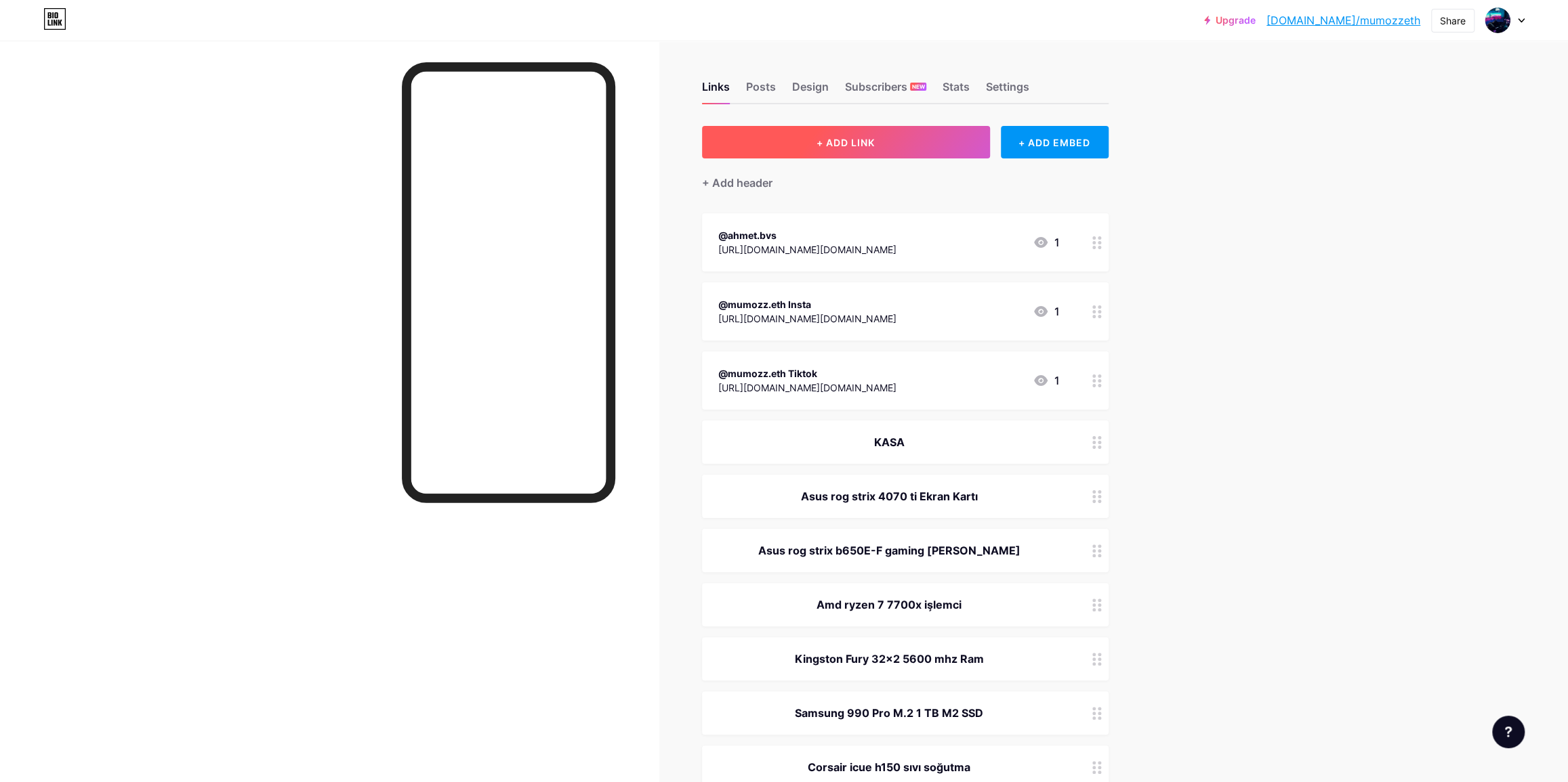
click at [910, 137] on button "+ ADD LINK" at bounding box center [846, 142] width 288 height 33
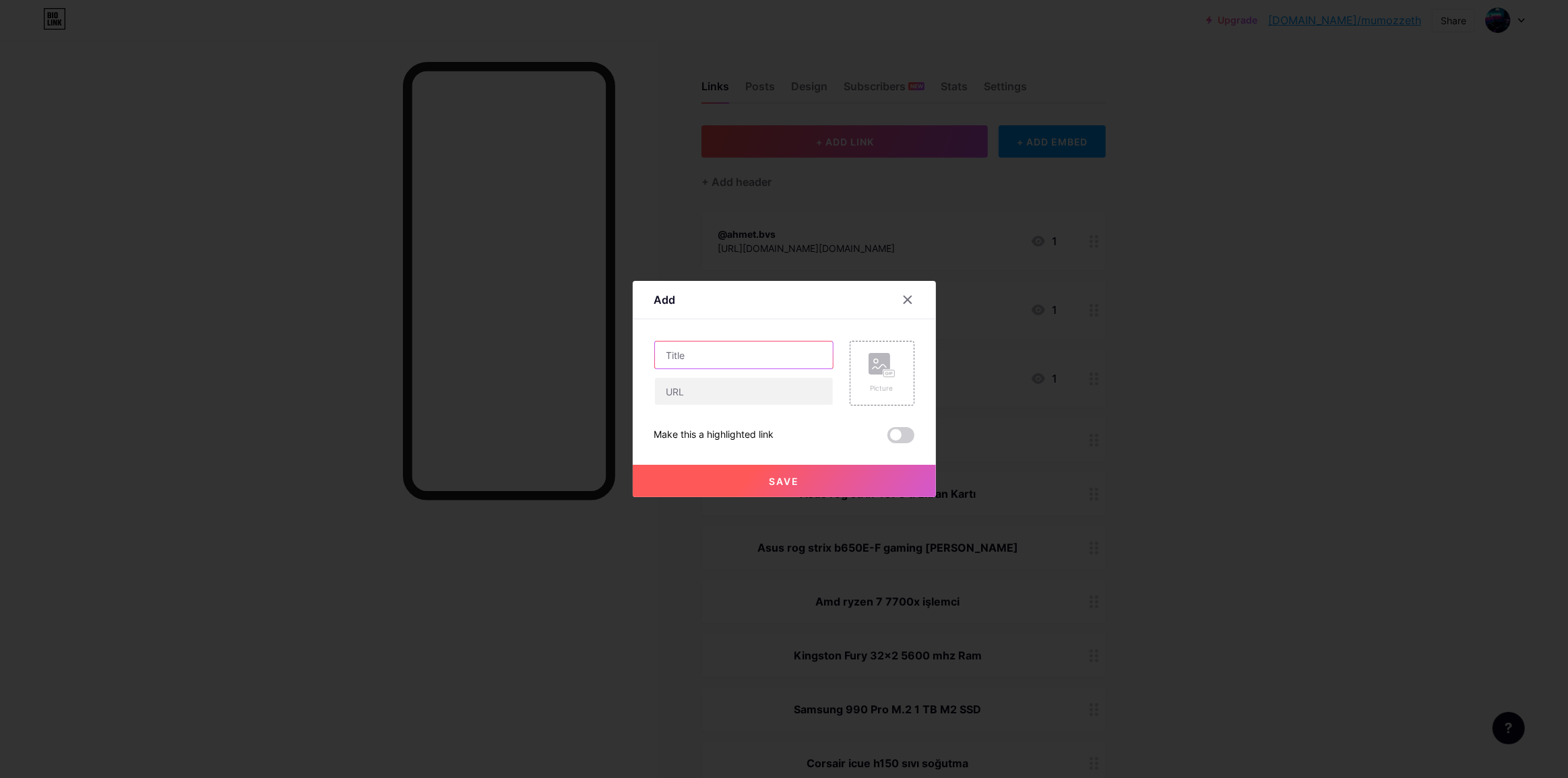
click at [695, 353] on input "text" at bounding box center [743, 355] width 178 height 27
type input "arbitraj kanalı"
click at [702, 398] on input "text" at bounding box center [743, 391] width 178 height 27
paste input "[URL][DOMAIN_NAME]"
type input "[URL][DOMAIN_NAME]"
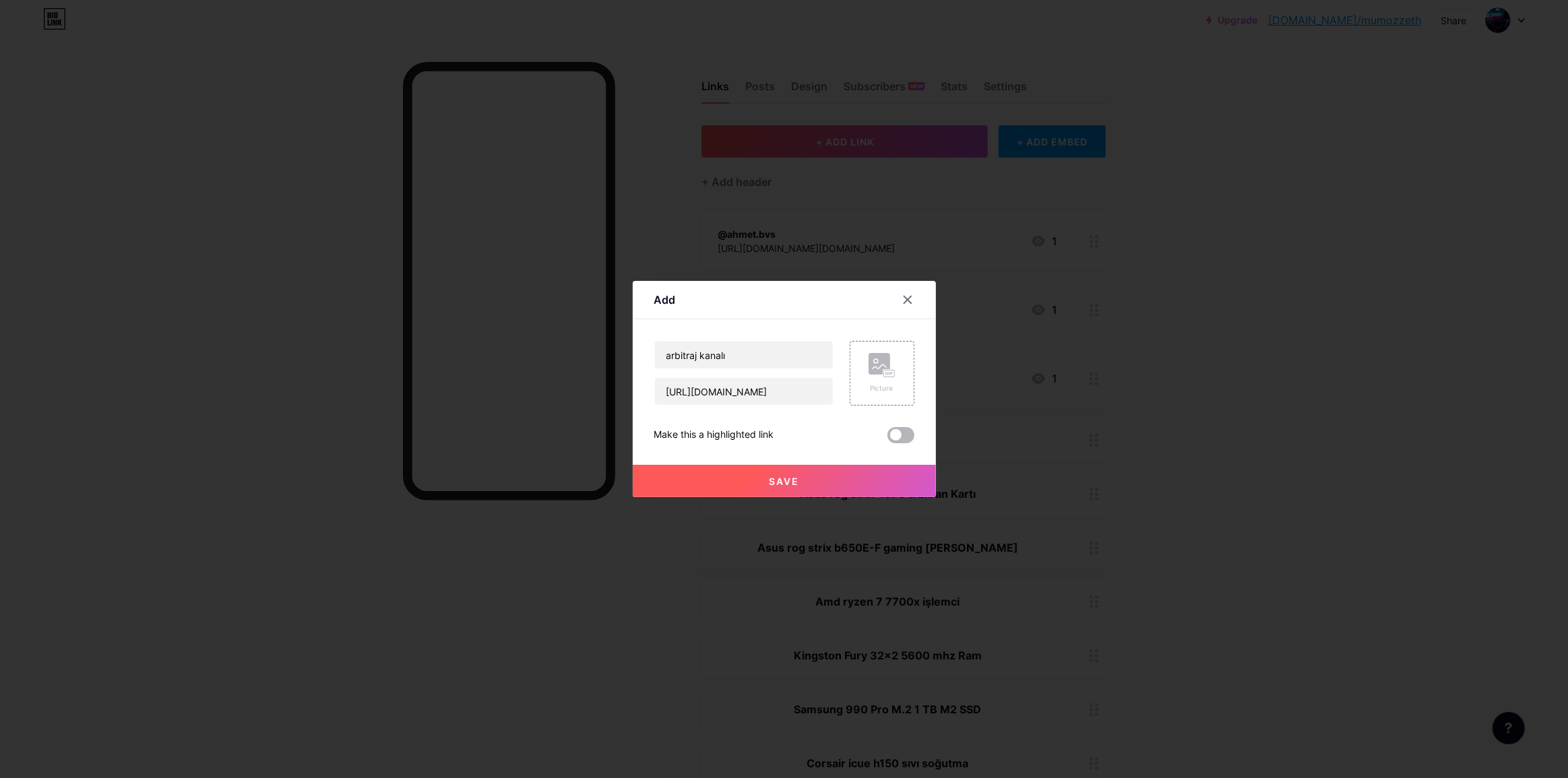
click at [900, 438] on span at bounding box center [901, 435] width 27 height 16
click at [888, 439] on input "checkbox" at bounding box center [888, 439] width 0 height 0
click at [833, 479] on button "Save" at bounding box center [784, 481] width 303 height 32
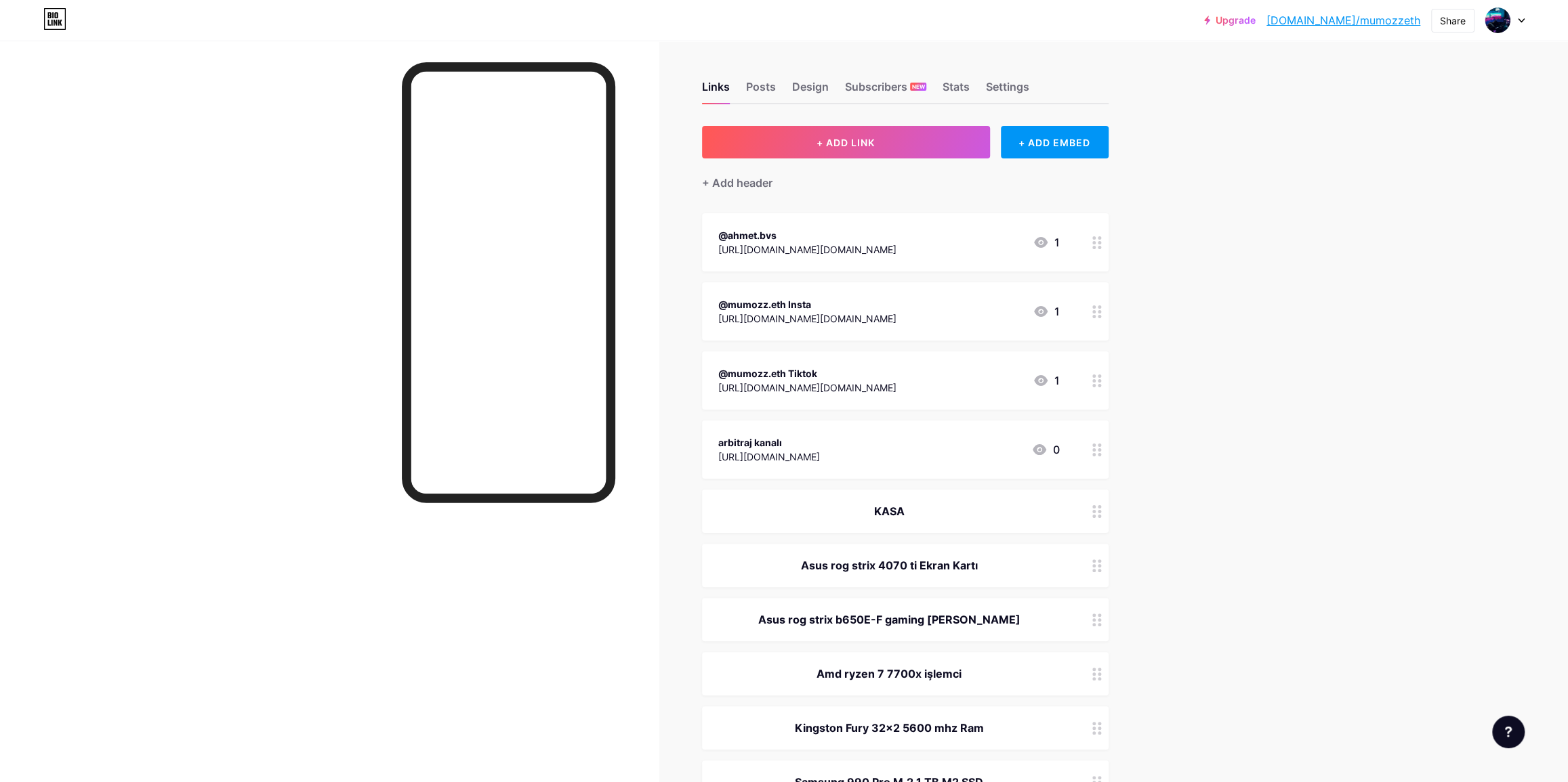
click at [1101, 450] on icon at bounding box center [1097, 450] width 10 height 13
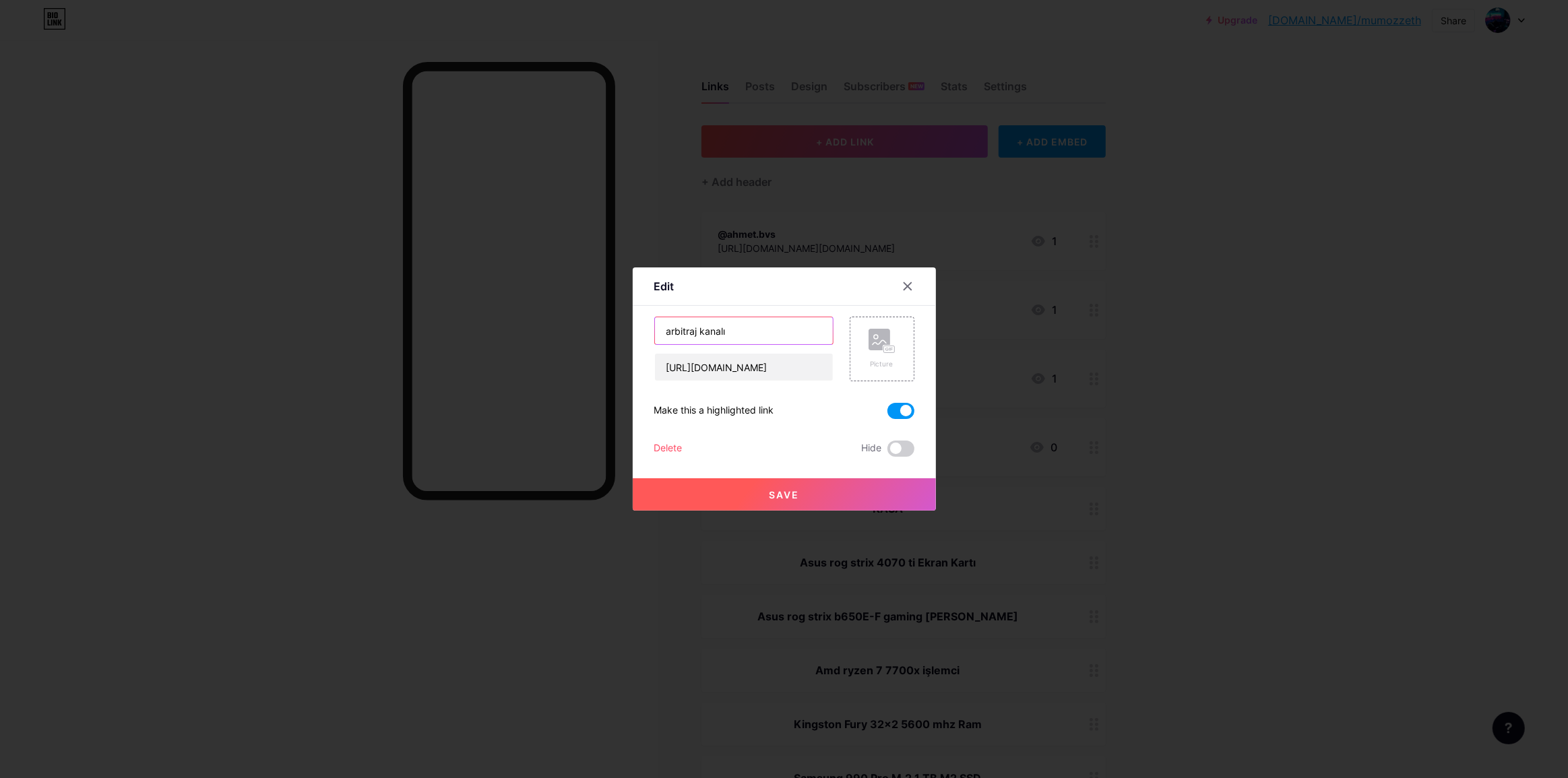
click at [667, 332] on input "arbitraj kanalı" at bounding box center [743, 331] width 178 height 27
type input "Arbitraj kanalı"
click at [753, 470] on div "Save" at bounding box center [784, 484] width 303 height 54
click at [769, 489] on span "Save" at bounding box center [784, 495] width 30 height 12
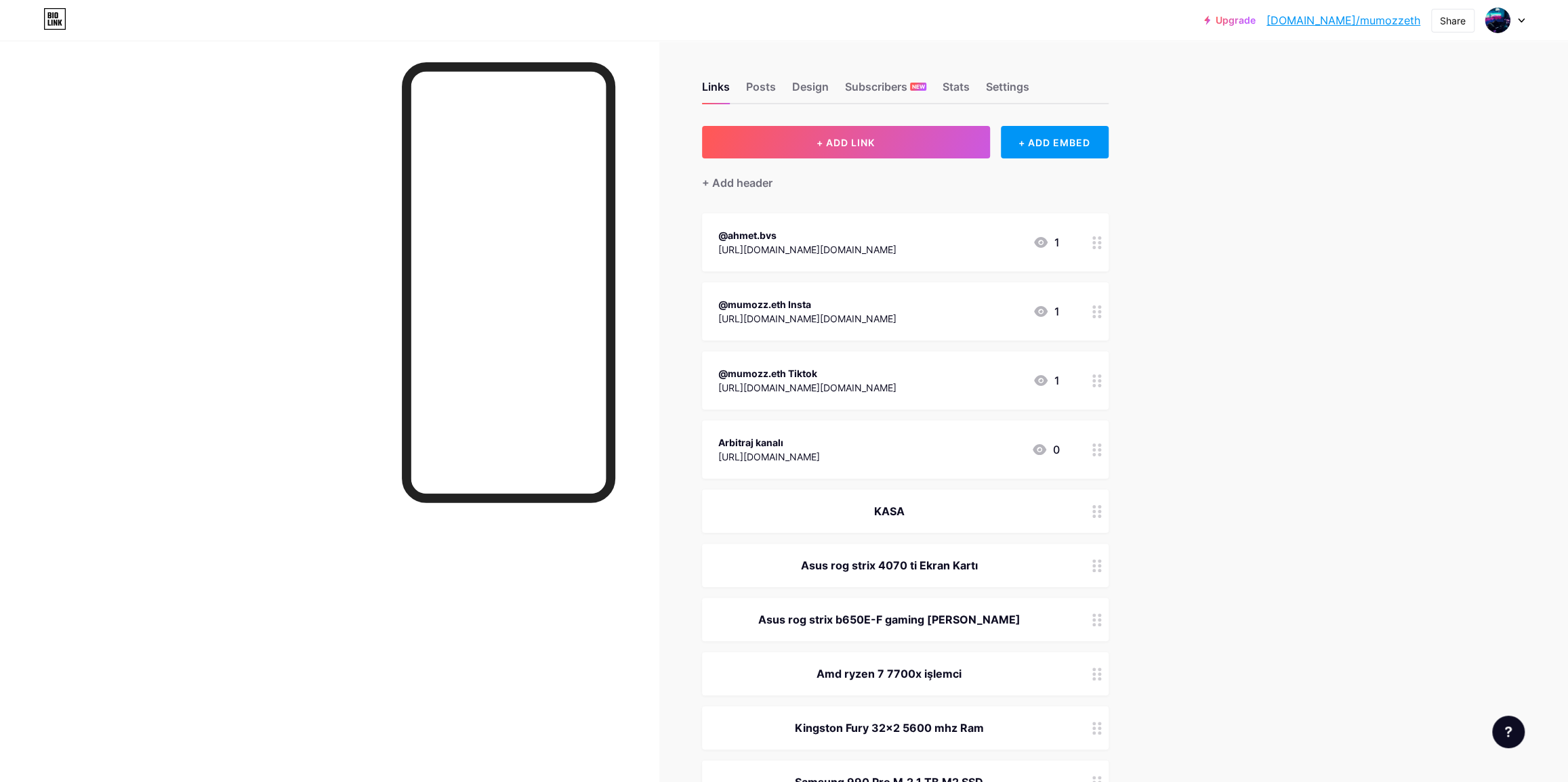
click at [1366, 25] on link "[DOMAIN_NAME]/mumozzeth" at bounding box center [1343, 20] width 154 height 16
drag, startPoint x: 1287, startPoint y: 338, endPoint x: 1283, endPoint y: 287, distance: 51.2
click at [1391, 23] on link "[DOMAIN_NAME]/mumozzeth" at bounding box center [1343, 20] width 154 height 16
click at [1341, 18] on link "[DOMAIN_NAME]/mumozzeth" at bounding box center [1343, 20] width 154 height 16
